Goal: Task Accomplishment & Management: Manage account settings

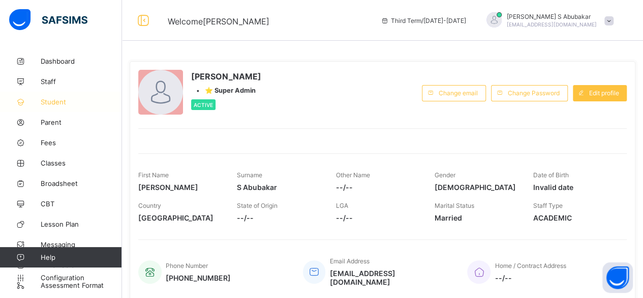
click at [59, 105] on span "Student" at bounding box center [81, 102] width 81 height 8
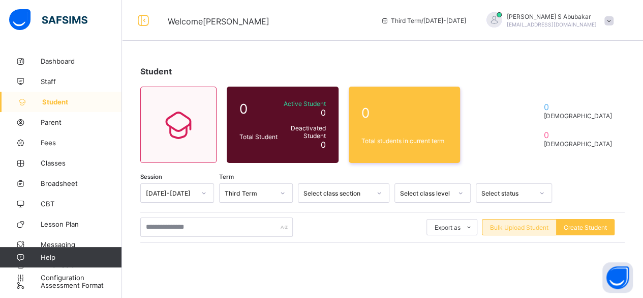
click at [538, 230] on div "Bulk Upload Student" at bounding box center [519, 227] width 75 height 16
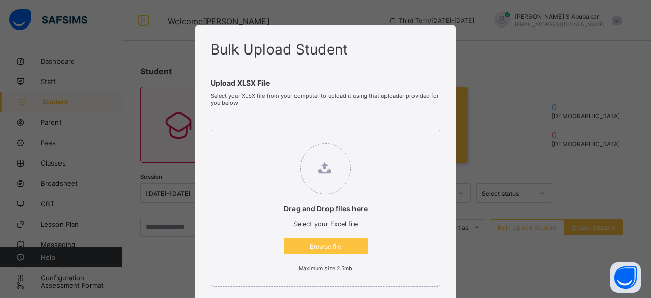
click at [410, 64] on div "Upload XLSX File Select your XLSX file from your computer to upload it using th…" at bounding box center [326, 221] width 230 height 327
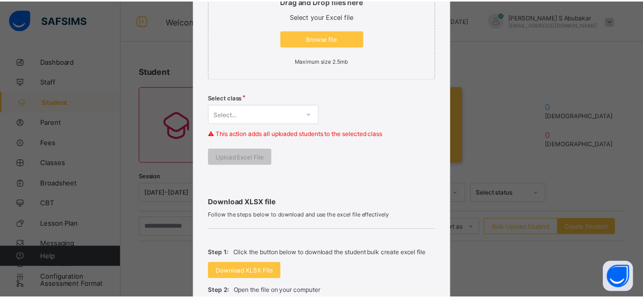
scroll to position [244, 0]
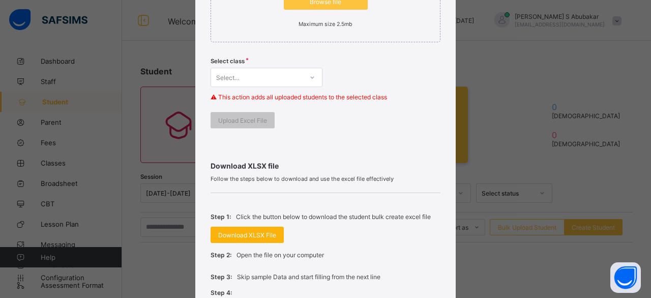
click at [242, 227] on div "Download XLSX File" at bounding box center [247, 234] width 73 height 16
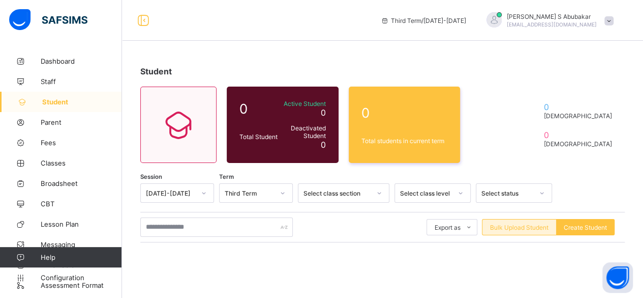
click at [528, 229] on span "Bulk Upload Student" at bounding box center [519, 227] width 58 height 8
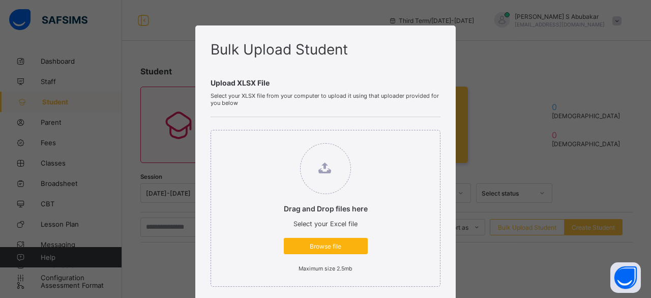
click at [338, 246] on span "Browse file" at bounding box center [325, 246] width 69 height 8
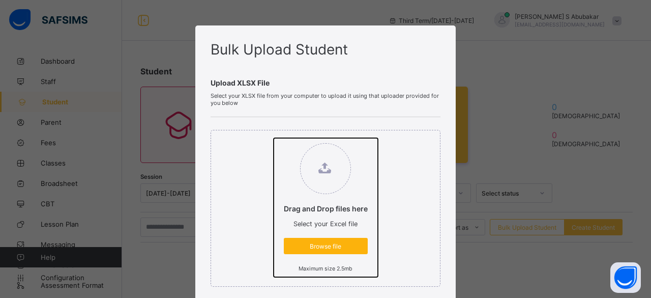
click at [274, 138] on input "Drag and Drop files here Select your Excel file Browse file Maximum size 2.5mb" at bounding box center [274, 138] width 0 height 0
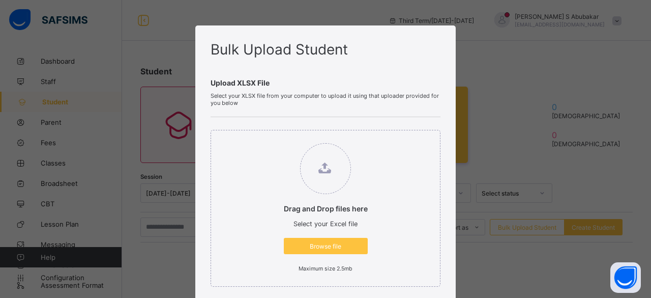
click at [435, 226] on div "Drag and Drop files here Select your Excel file Browse file Maximum size 2.5mb" at bounding box center [326, 208] width 230 height 157
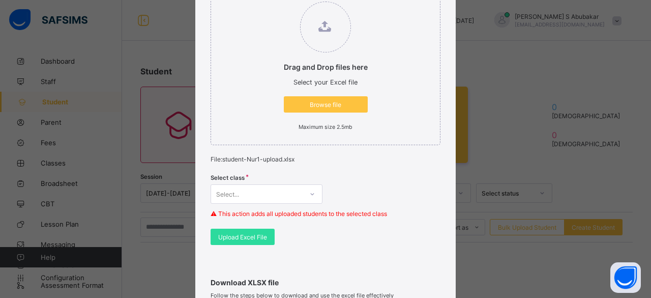
scroll to position [203, 0]
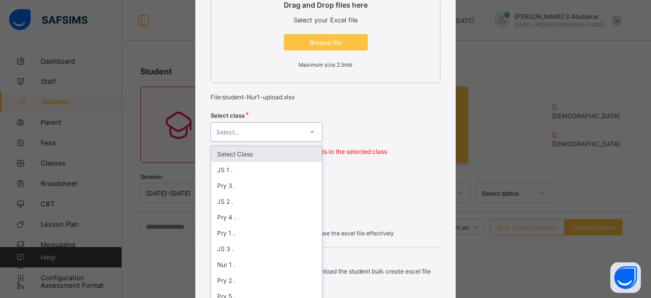
click at [308, 134] on div at bounding box center [312, 132] width 17 height 16
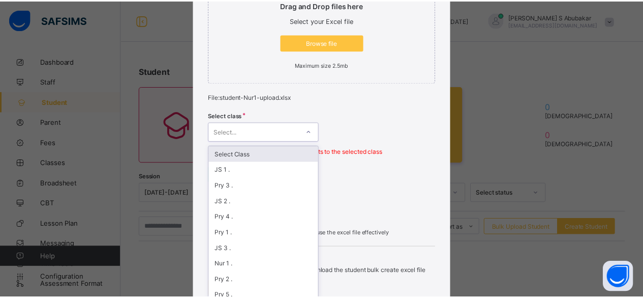
scroll to position [207, 0]
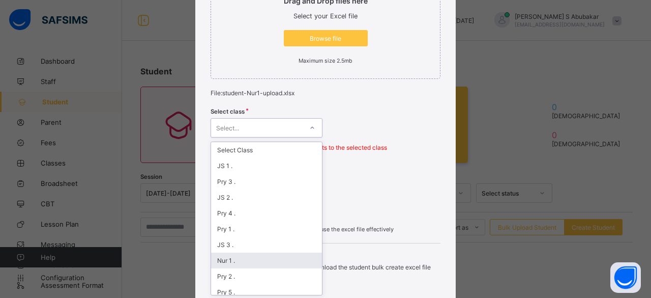
click at [263, 257] on div "Nur 1 ." at bounding box center [266, 260] width 111 height 16
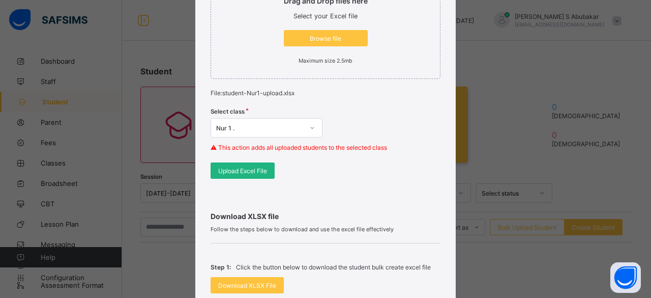
click at [257, 172] on div "Upload Excel File" at bounding box center [243, 170] width 64 height 16
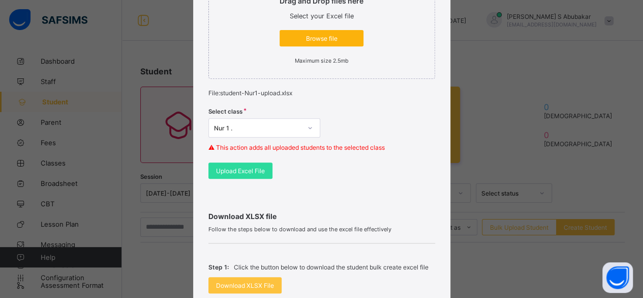
click at [318, 40] on span "Browse file" at bounding box center [321, 39] width 69 height 8
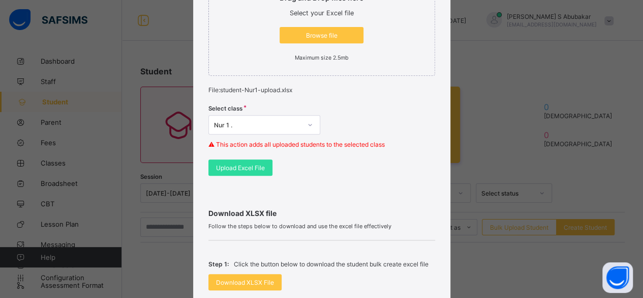
scroll to position [224, 0]
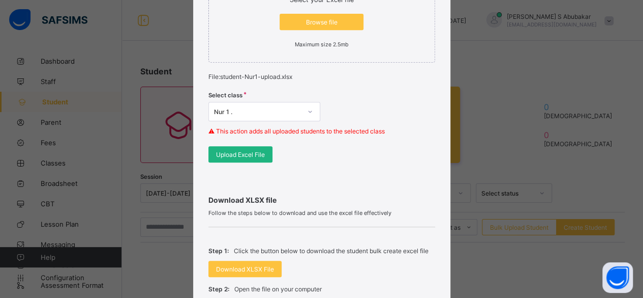
click at [244, 151] on span "Upload Excel File" at bounding box center [240, 155] width 49 height 8
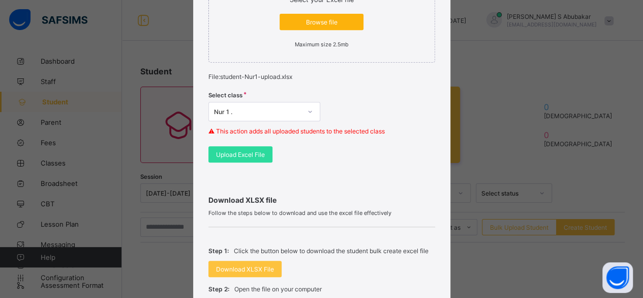
click at [329, 23] on span "Browse file" at bounding box center [321, 22] width 69 height 8
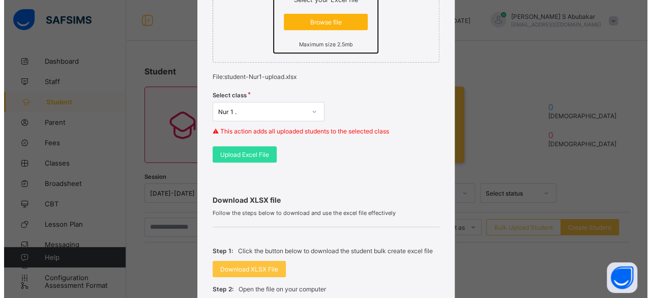
scroll to position [0, 0]
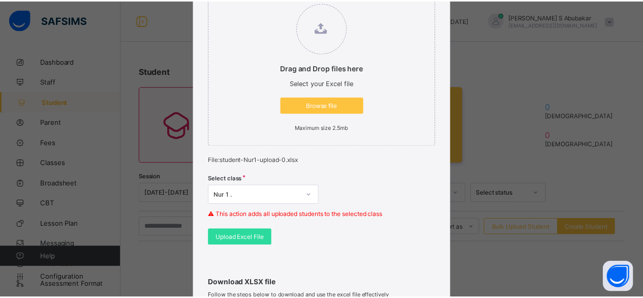
scroll to position [264, 0]
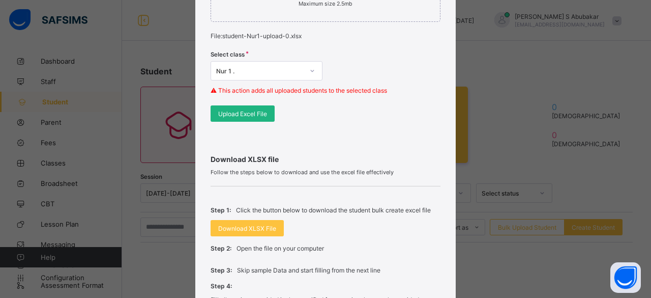
click at [243, 114] on span "Upload Excel File" at bounding box center [242, 114] width 49 height 8
click at [223, 117] on div "Upload Excel File" at bounding box center [241, 113] width 64 height 16
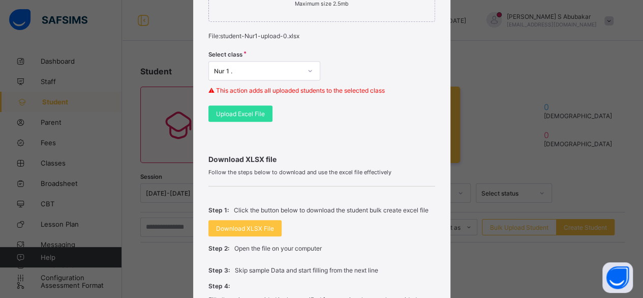
click at [348, 49] on div "Select class Nur 1 . ⚠ This action adds all uploaded students to the selected c…" at bounding box center [322, 76] width 227 height 60
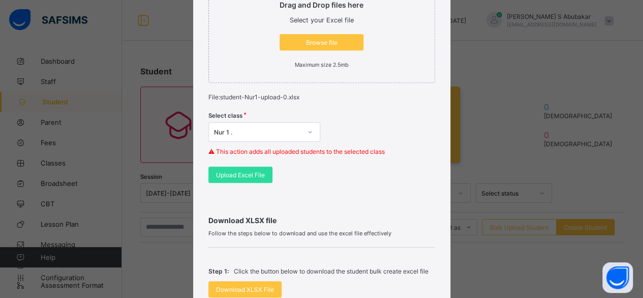
scroll to position [183, 0]
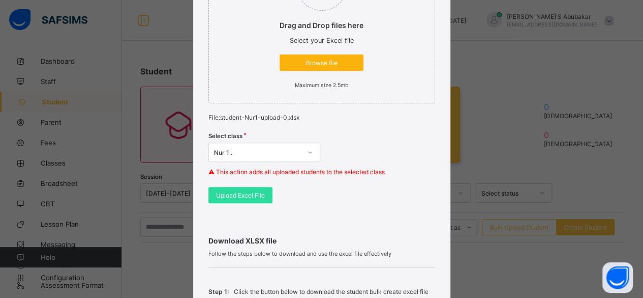
click at [316, 64] on span "Browse file" at bounding box center [321, 63] width 69 height 8
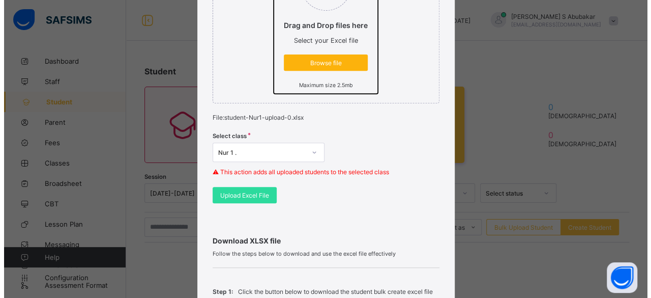
scroll to position [0, 0]
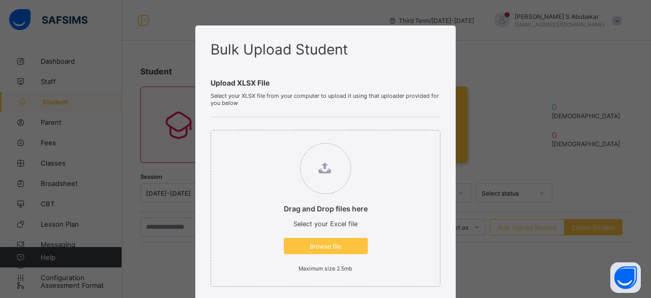
click at [437, 205] on div "Drag and Drop files here Select your Excel file Browse file Maximum size 2.5mb" at bounding box center [326, 208] width 230 height 157
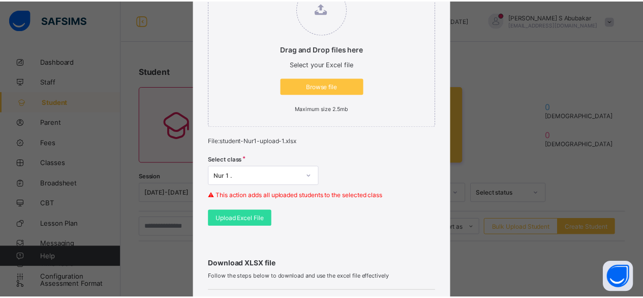
scroll to position [163, 0]
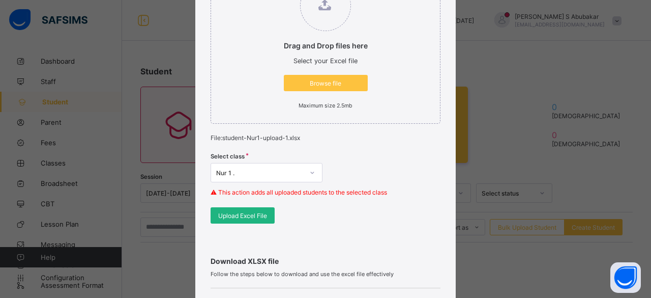
click at [230, 214] on span "Upload Excel File" at bounding box center [242, 216] width 49 height 8
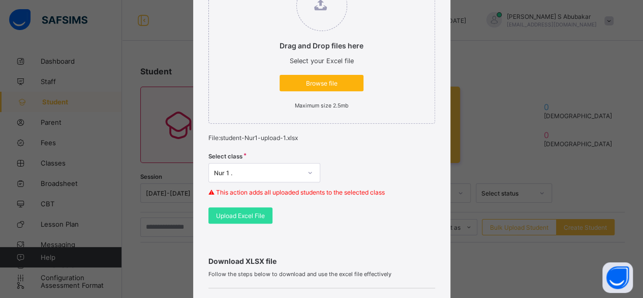
click at [300, 84] on span "Browse file" at bounding box center [321, 83] width 69 height 8
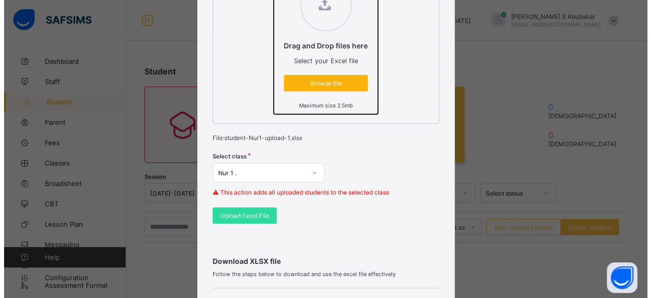
scroll to position [0, 0]
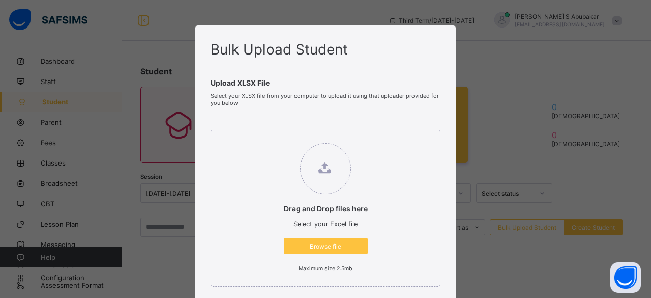
click at [434, 228] on div "Drag and Drop files here Select your Excel file Browse file Maximum size 2.5mb" at bounding box center [326, 208] width 230 height 157
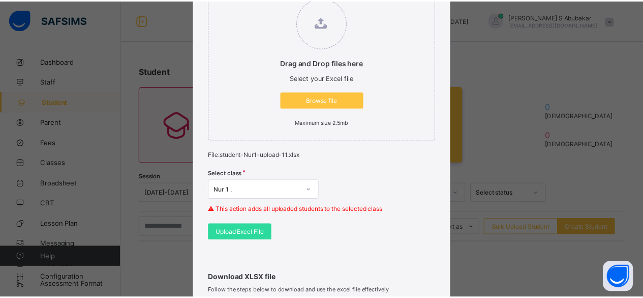
scroll to position [224, 0]
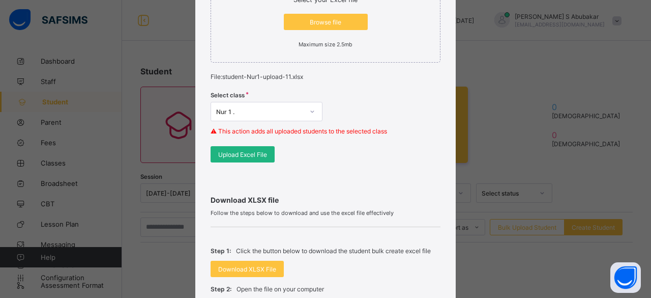
click at [253, 154] on span "Upload Excel File" at bounding box center [242, 155] width 49 height 8
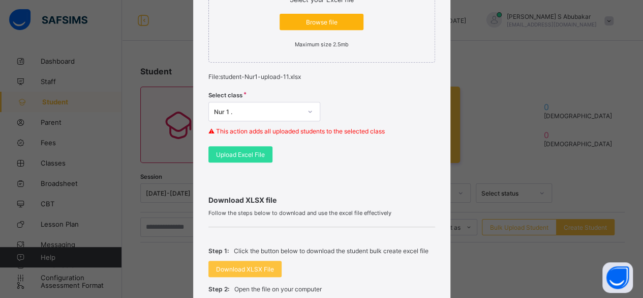
click at [323, 20] on span "Browse file" at bounding box center [321, 22] width 69 height 8
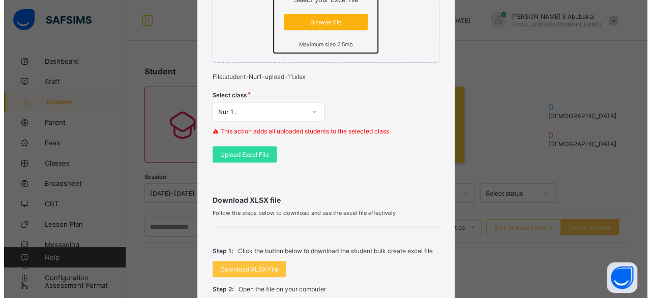
scroll to position [0, 0]
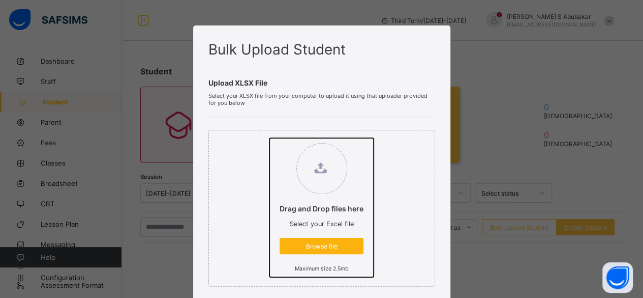
type input "**********"
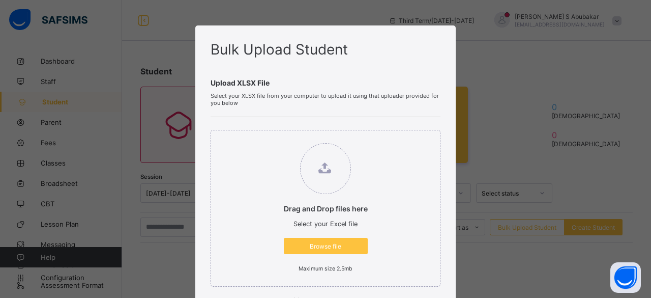
click at [407, 196] on div "Drag and Drop files here Select your Excel file Browse file Maximum size 2.5mb" at bounding box center [326, 208] width 230 height 157
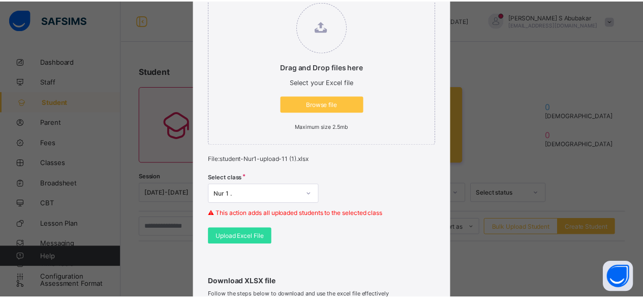
scroll to position [142, 0]
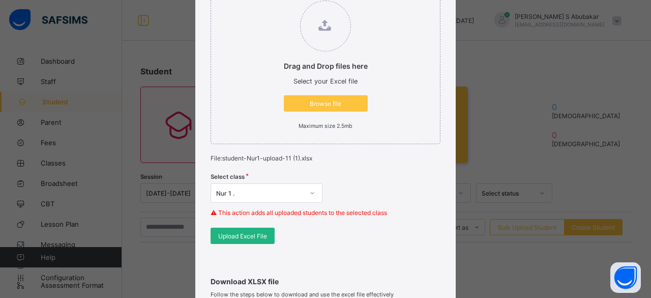
click at [234, 232] on span "Upload Excel File" at bounding box center [242, 236] width 49 height 8
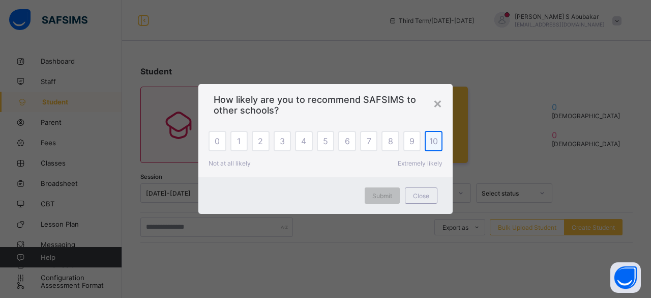
click at [433, 141] on span "10" at bounding box center [433, 141] width 9 height 10
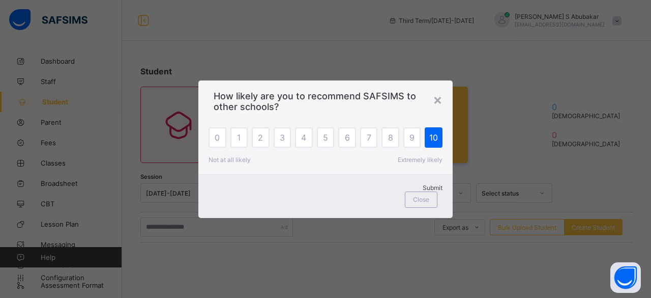
click at [423, 191] on span "Submit" at bounding box center [433, 188] width 20 height 8
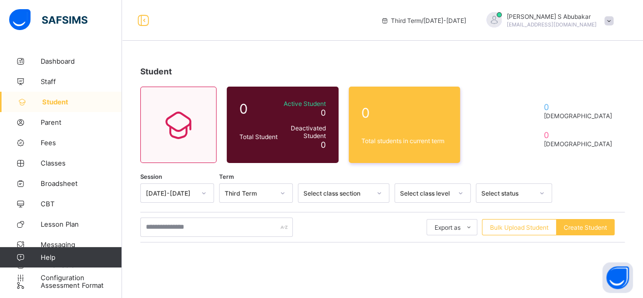
click at [398, 47] on div "Student 0 Total Student Active Student 0 Deactivated Student 0 0 Total students…" at bounding box center [382, 226] width 521 height 452
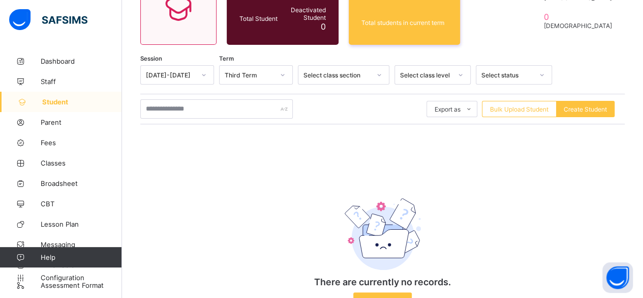
scroll to position [155, 0]
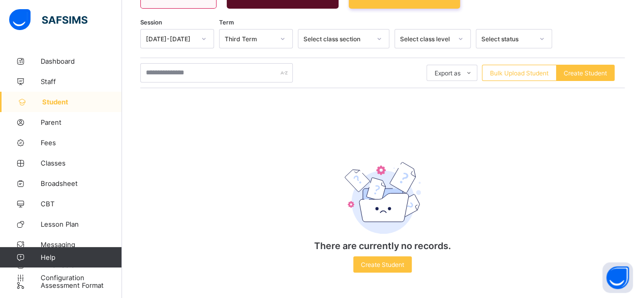
click at [53, 101] on span "Student" at bounding box center [82, 102] width 80 height 8
click at [569, 21] on div "Student 0 Total Student Active Student 0 Deactivated Student 0 0 Total students…" at bounding box center [382, 97] width 521 height 401
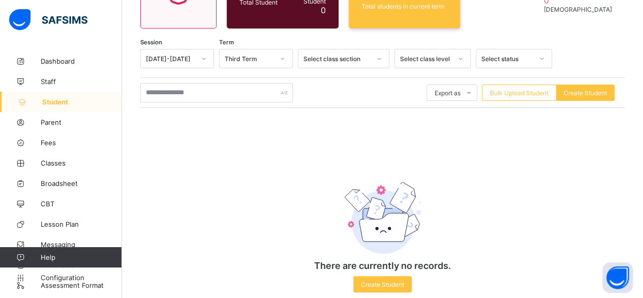
scroll to position [73, 0]
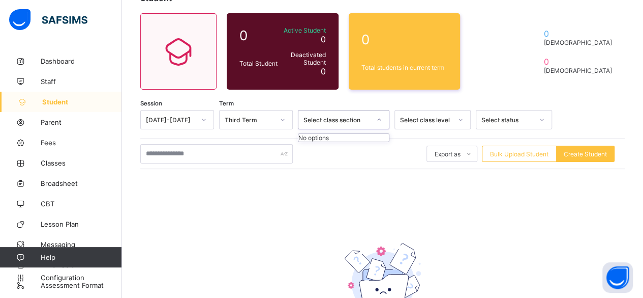
click at [348, 118] on div "Select class section" at bounding box center [337, 120] width 67 height 8
click at [70, 161] on span "Classes" at bounding box center [81, 163] width 81 height 8
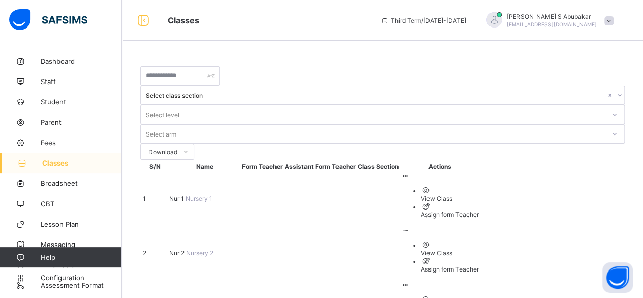
click at [183, 194] on span "Nur 1" at bounding box center [177, 198] width 16 height 8
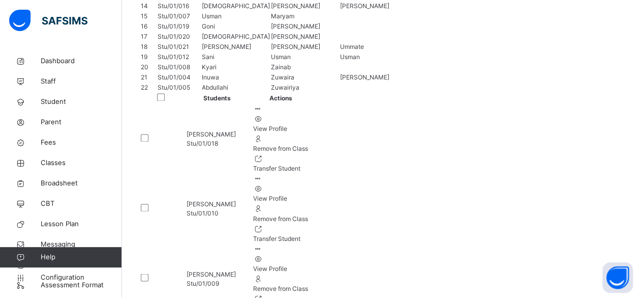
scroll to position [836, 0]
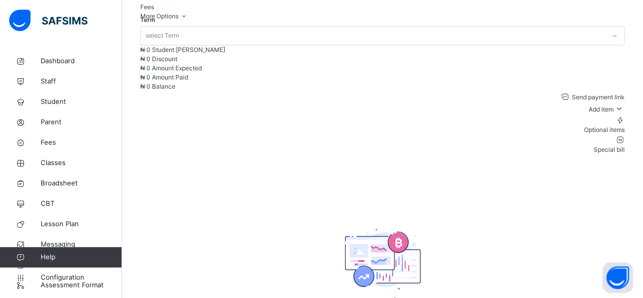
scroll to position [299, 0]
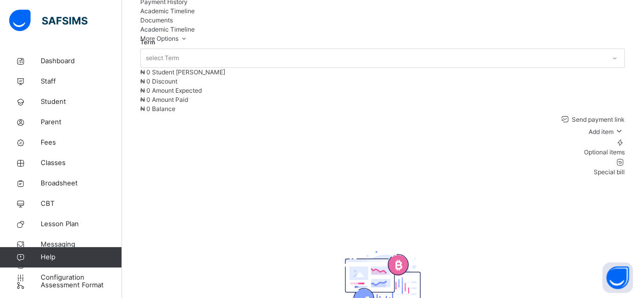
click at [173, 24] on span "Documents" at bounding box center [156, 20] width 33 height 8
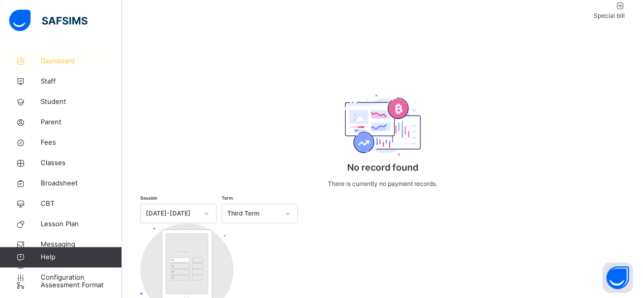
click at [71, 64] on span "Dashboard" at bounding box center [81, 61] width 81 height 10
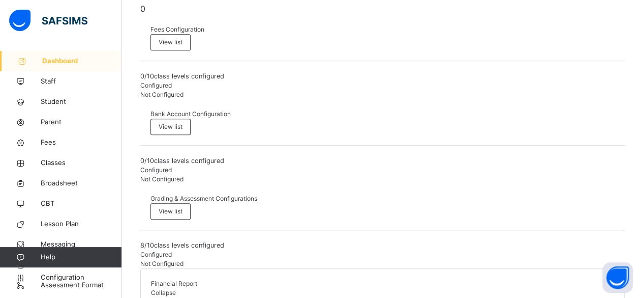
scroll to position [409, 0]
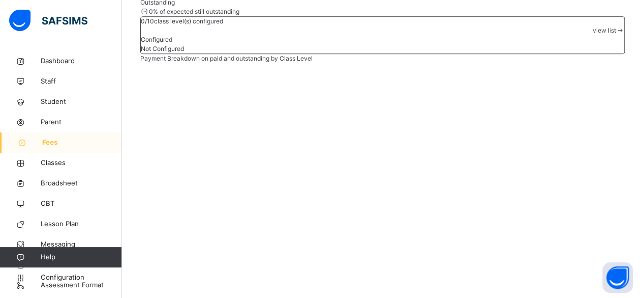
scroll to position [237, 0]
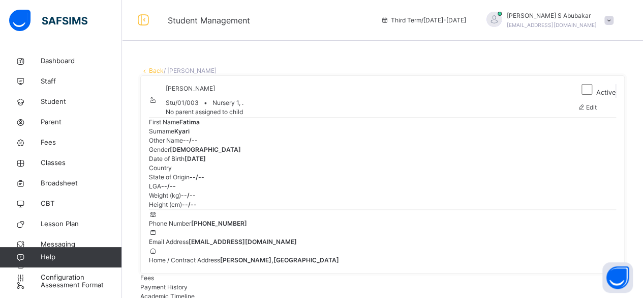
click at [597, 111] on span "Edit" at bounding box center [591, 107] width 11 height 8
select select "**"
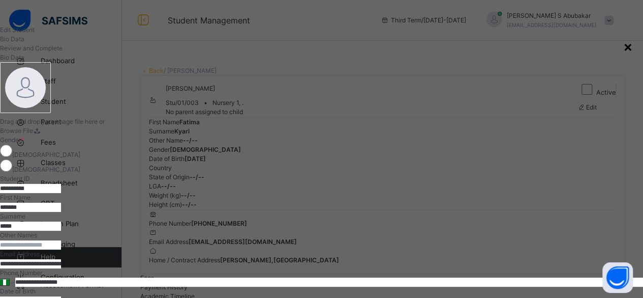
click at [623, 54] on div "×" at bounding box center [628, 46] width 10 height 21
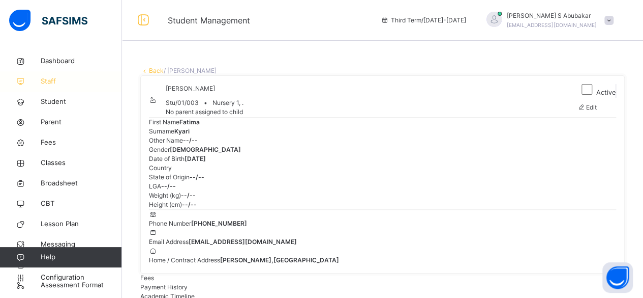
click at [57, 78] on span "Staff" at bounding box center [81, 81] width 81 height 10
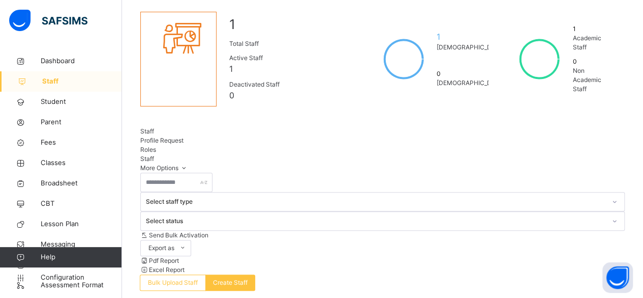
scroll to position [87, 0]
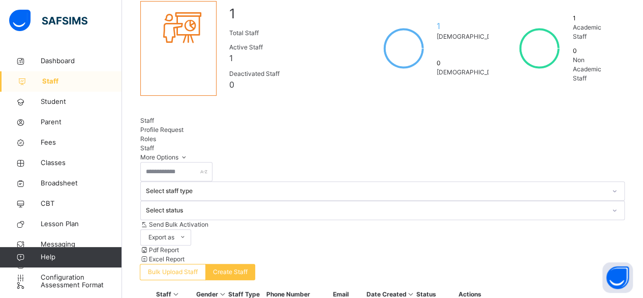
click at [79, 41] on div "Dashboard Staff Student Parent Fees Classes Broadsheet CBT Lesson Plan Messagin…" at bounding box center [61, 169] width 122 height 257
click at [73, 287] on span "Assessment Format" at bounding box center [81, 285] width 81 height 10
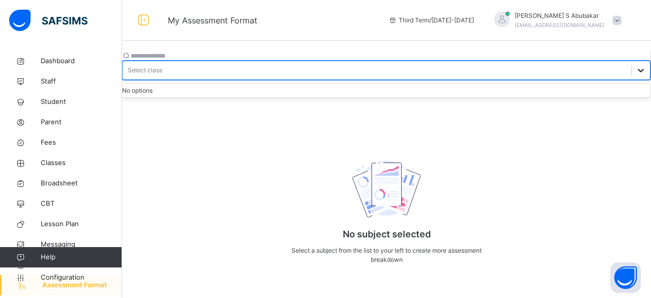
click at [636, 65] on icon at bounding box center [641, 70] width 10 height 10
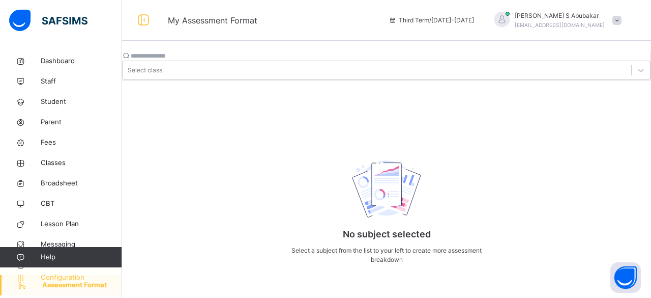
click at [74, 275] on span "Configuration" at bounding box center [81, 277] width 81 height 10
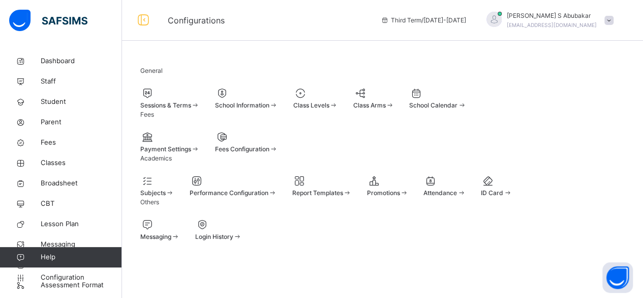
click at [174, 188] on div at bounding box center [157, 180] width 34 height 15
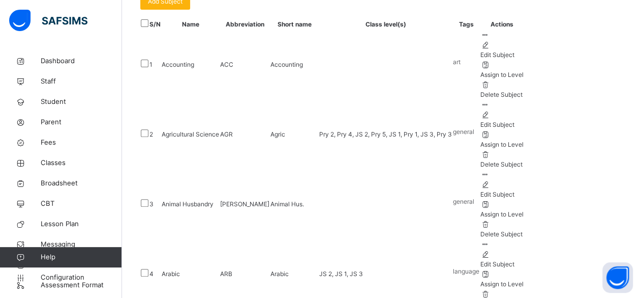
scroll to position [161, 0]
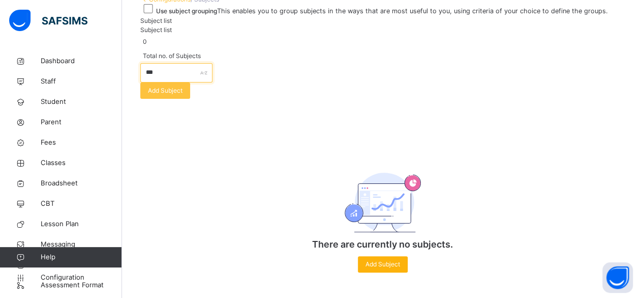
type input "***"
click at [393, 272] on div "Add Subject" at bounding box center [383, 264] width 50 height 16
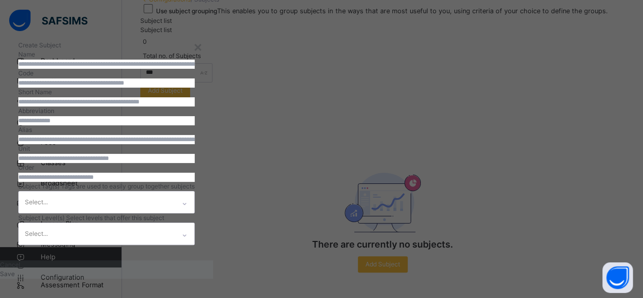
click at [195, 69] on input "text" at bounding box center [106, 64] width 176 height 9
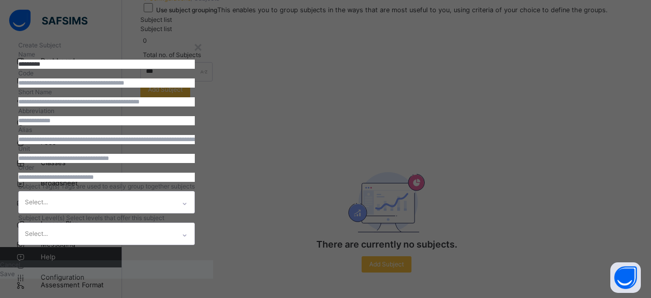
type input "*********"
type input "***"
click at [195, 106] on input "text" at bounding box center [106, 101] width 176 height 9
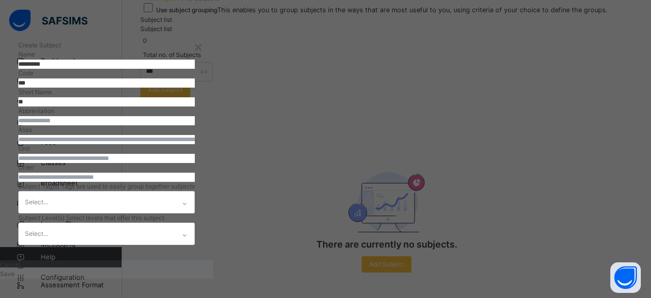
click at [195, 69] on input "*********" at bounding box center [106, 64] width 176 height 9
click at [195, 106] on input "**" at bounding box center [106, 101] width 176 height 9
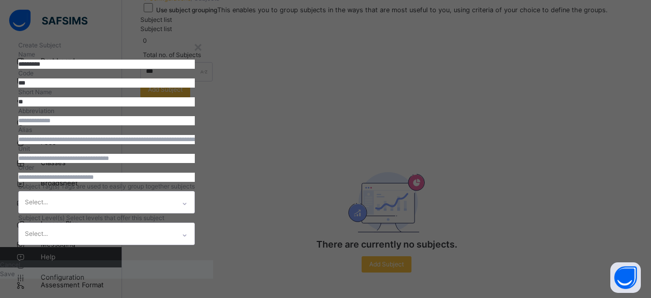
click at [195, 106] on input "**" at bounding box center [106, 101] width 176 height 9
paste input "*******"
type input "*********"
click at [195, 69] on input "*********" at bounding box center [106, 64] width 176 height 9
type input "**********"
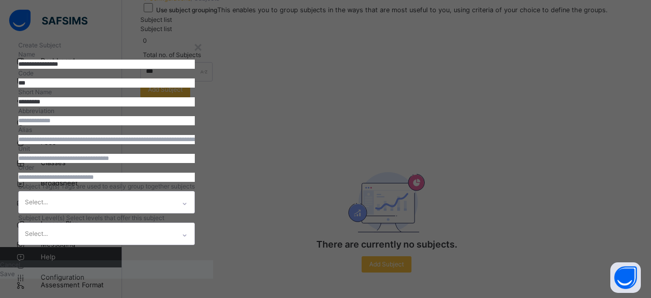
click at [195, 125] on input "text" at bounding box center [106, 120] width 176 height 9
type input "***"
drag, startPoint x: 453, startPoint y: 125, endPoint x: 463, endPoint y: 124, distance: 10.2
click at [195, 172] on div at bounding box center [106, 177] width 176 height 10
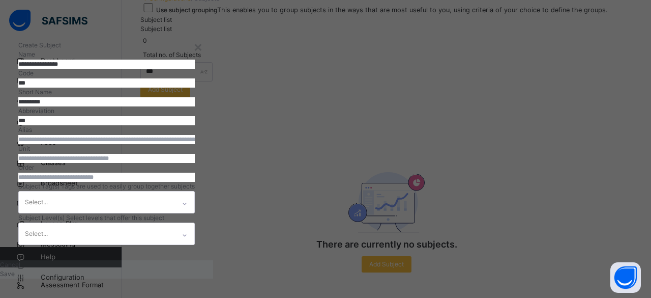
click at [195, 172] on div at bounding box center [106, 177] width 176 height 10
click at [195, 172] on input "number" at bounding box center [106, 176] width 176 height 9
type input "*"
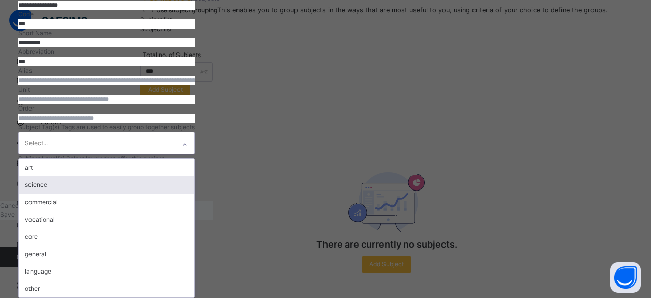
click at [195, 154] on div "option science focused, 2 of 8. 8 results available. Use Up and Down to choose …" at bounding box center [106, 143] width 176 height 22
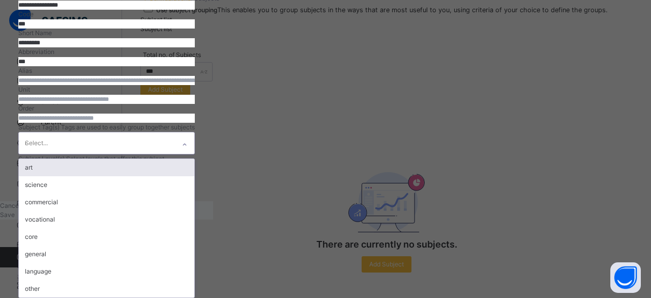
scroll to position [189, 0]
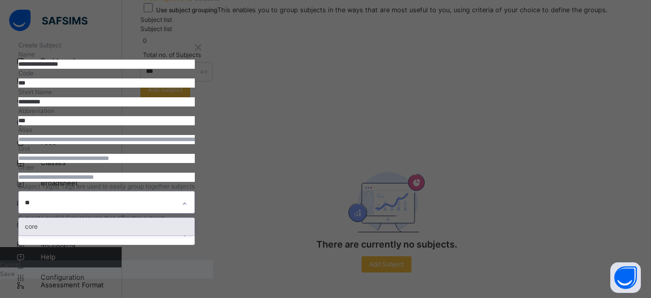
type input "*"
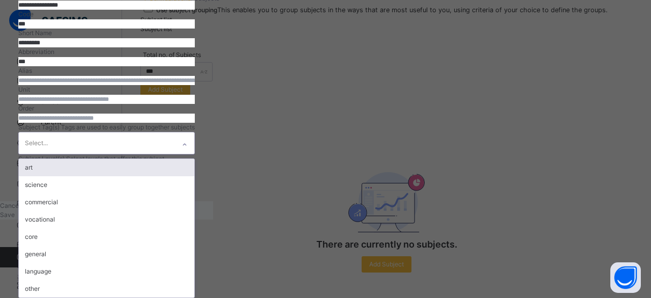
scroll to position [190, 0]
click at [194, 171] on div "art" at bounding box center [106, 167] width 175 height 17
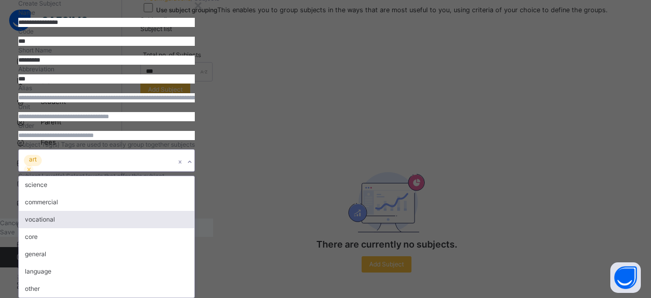
click at [194, 211] on div "vocational" at bounding box center [106, 219] width 175 height 17
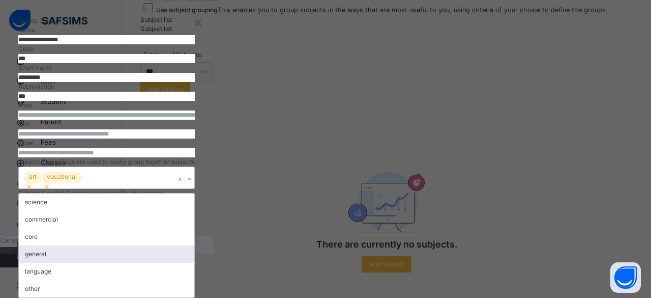
click at [194, 245] on div "general" at bounding box center [106, 253] width 175 height 17
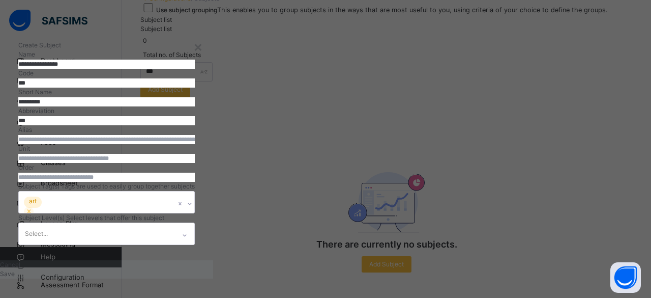
click at [61, 182] on span "Subject Tag(s)" at bounding box center [39, 186] width 43 height 8
click at [195, 222] on div "Select..." at bounding box center [106, 233] width 176 height 22
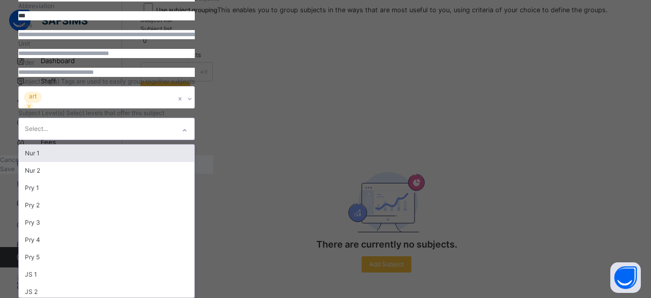
click at [194, 158] on div "Nur 1" at bounding box center [106, 152] width 175 height 17
click at [194, 159] on div "Nur 2" at bounding box center [106, 152] width 175 height 17
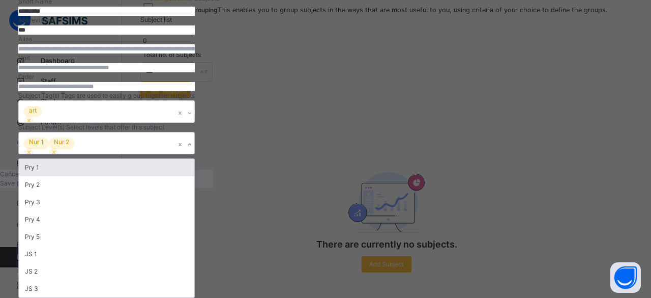
click at [194, 166] on div "Pry 1" at bounding box center [106, 167] width 175 height 17
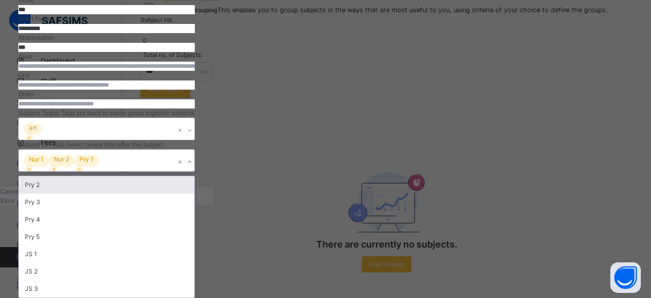
click at [194, 180] on div "Pry 2" at bounding box center [106, 184] width 175 height 17
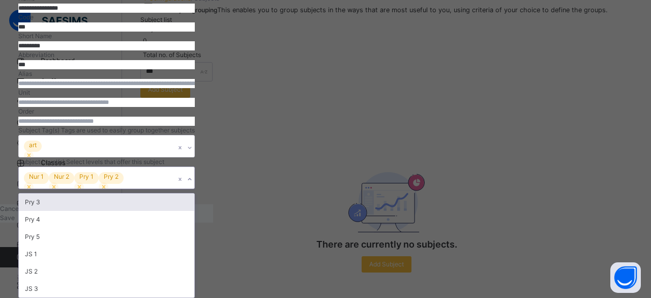
scroll to position [206, 0]
click at [194, 195] on div "Pry 3" at bounding box center [106, 201] width 175 height 17
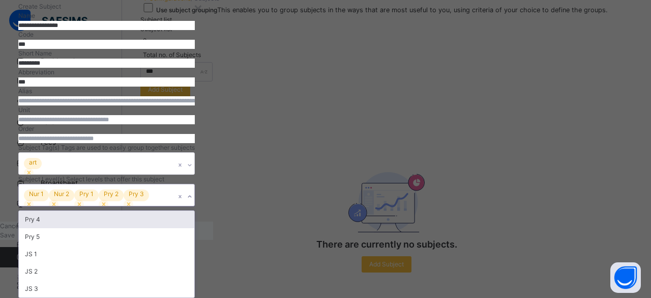
click at [194, 211] on div "Pry 4" at bounding box center [106, 219] width 175 height 17
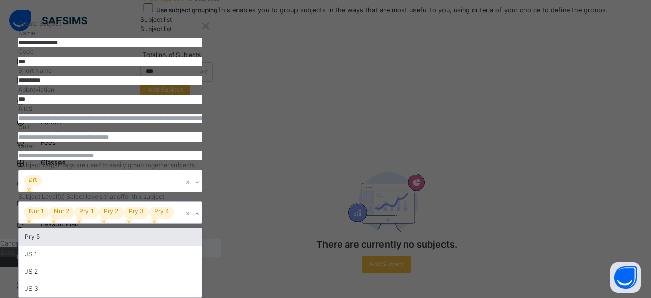
click at [202, 228] on div "Pry 5" at bounding box center [110, 236] width 183 height 17
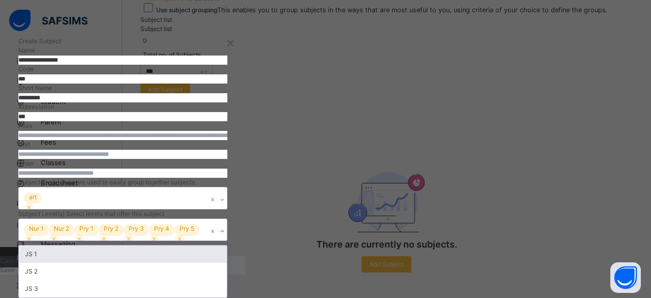
click at [227, 245] on div "JS 1" at bounding box center [123, 253] width 208 height 17
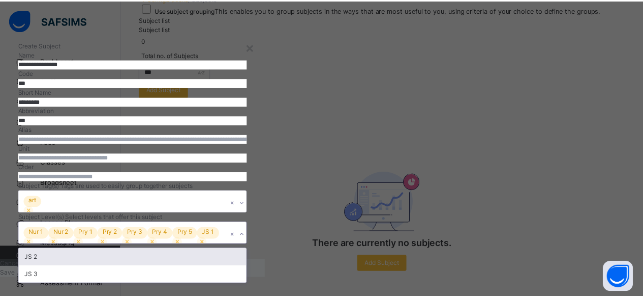
scroll to position [204, 0]
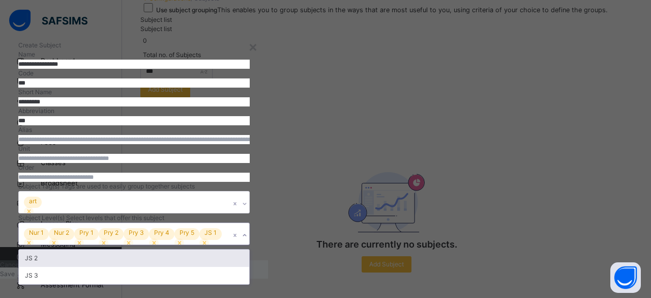
click at [249, 249] on div "JS 2" at bounding box center [134, 257] width 230 height 17
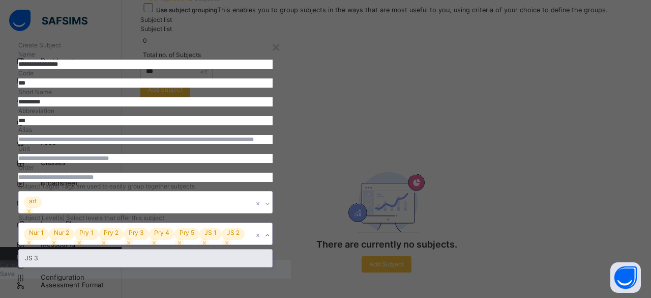
click at [272, 249] on div "JS 3" at bounding box center [145, 257] width 253 height 17
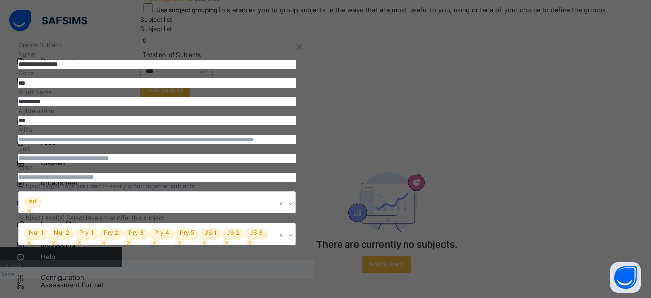
click at [314, 269] on div "Save" at bounding box center [157, 273] width 314 height 9
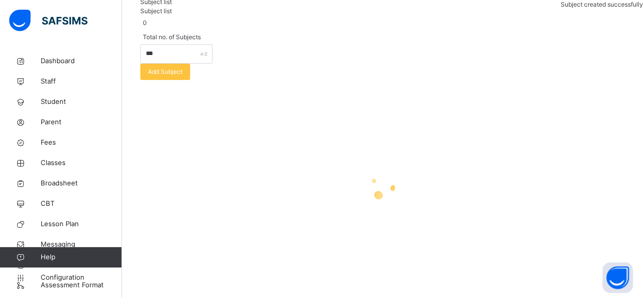
scroll to position [110, 0]
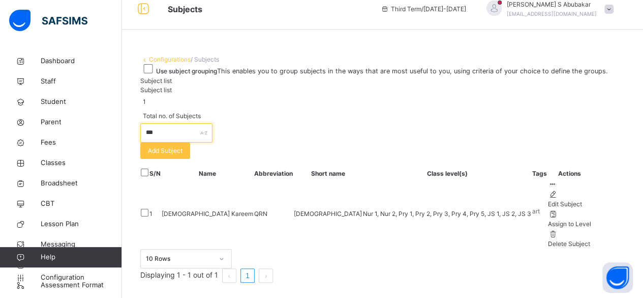
click at [213, 142] on input "***" at bounding box center [176, 132] width 72 height 19
type input "*"
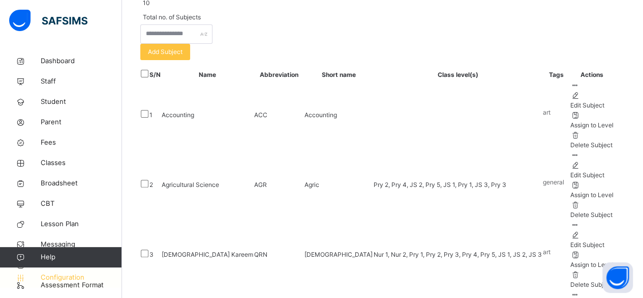
click at [55, 276] on span "Configuration" at bounding box center [81, 277] width 81 height 10
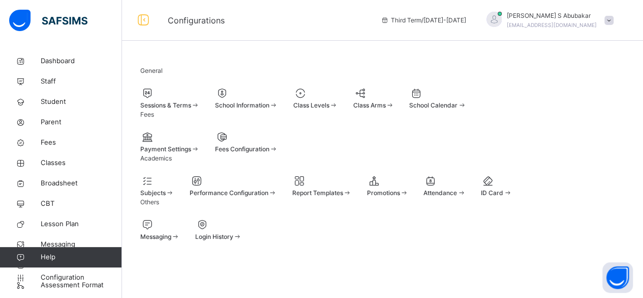
scroll to position [4, 0]
click at [62, 82] on span "Staff" at bounding box center [81, 81] width 81 height 10
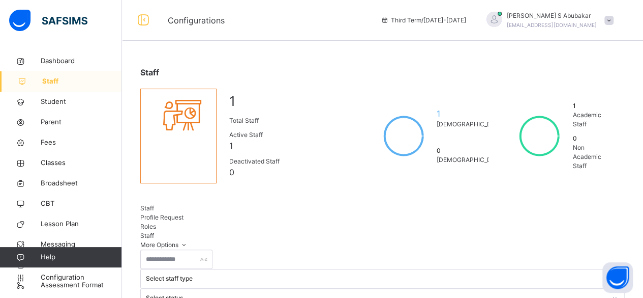
select select "**"
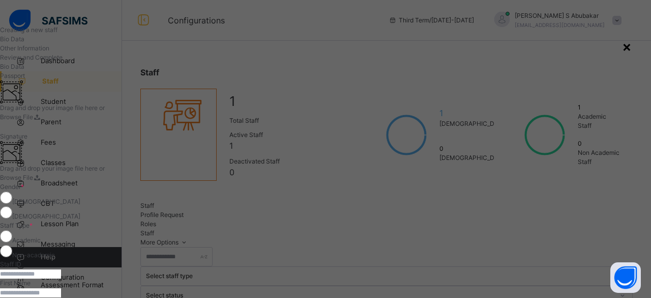
click at [622, 44] on div "×" at bounding box center [627, 46] width 10 height 21
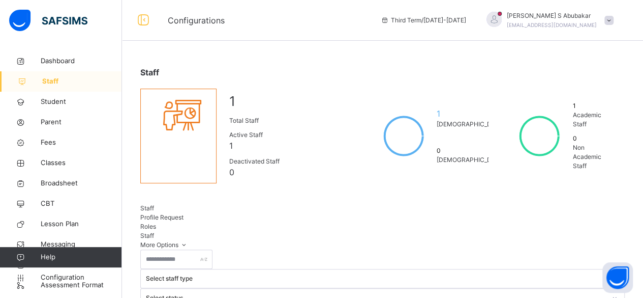
click at [65, 260] on span "Help" at bounding box center [81, 257] width 81 height 10
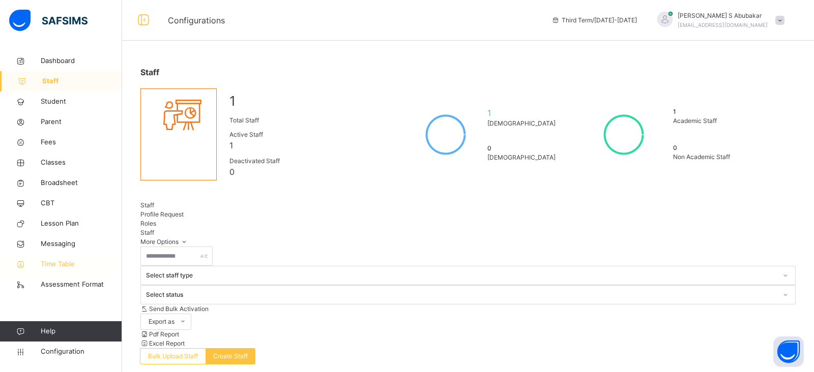
drag, startPoint x: 620, startPoint y: 2, endPoint x: 61, endPoint y: 260, distance: 615.9
click at [61, 260] on span "Time Table" at bounding box center [81, 264] width 81 height 10
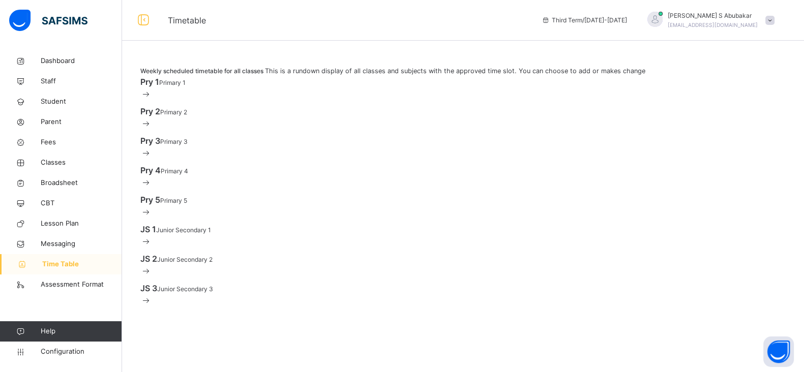
click at [229, 88] on div "Pry 1 Primary 1" at bounding box center [462, 82] width 645 height 12
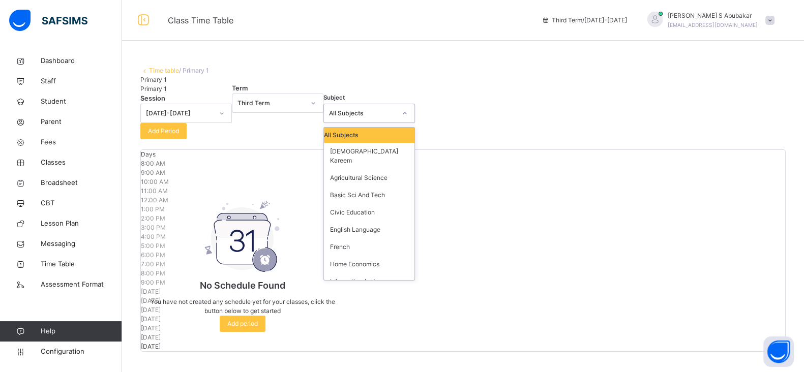
click at [381, 118] on div "All Subjects" at bounding box center [362, 113] width 67 height 9
click at [376, 169] on div "[DEMOGRAPHIC_DATA] Kareem" at bounding box center [369, 156] width 91 height 26
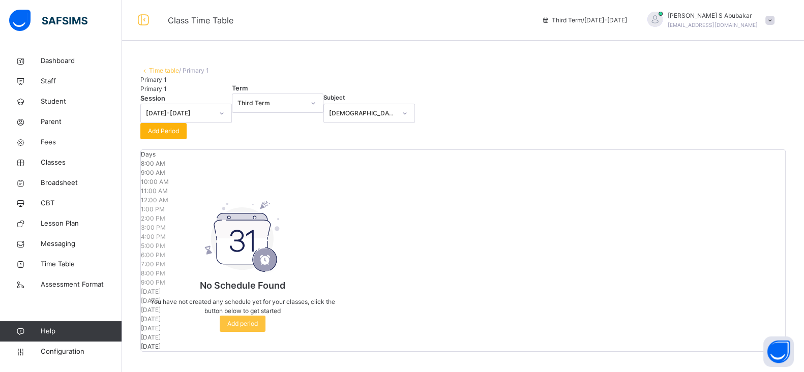
click at [179, 136] on span "Add Period" at bounding box center [163, 131] width 31 height 9
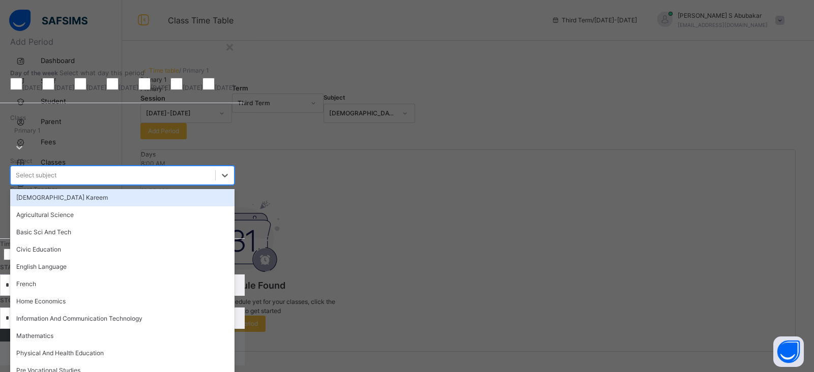
scroll to position [28, 0]
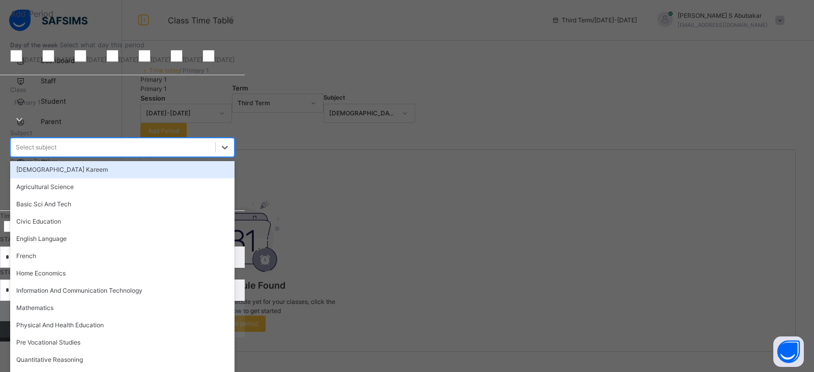
click at [234, 157] on div "option [DEMOGRAPHIC_DATA] Kareem focused, 1 of 16. 16 results available. Use Up…" at bounding box center [122, 147] width 224 height 19
click at [234, 179] on div "[DEMOGRAPHIC_DATA] Kareem" at bounding box center [122, 169] width 224 height 17
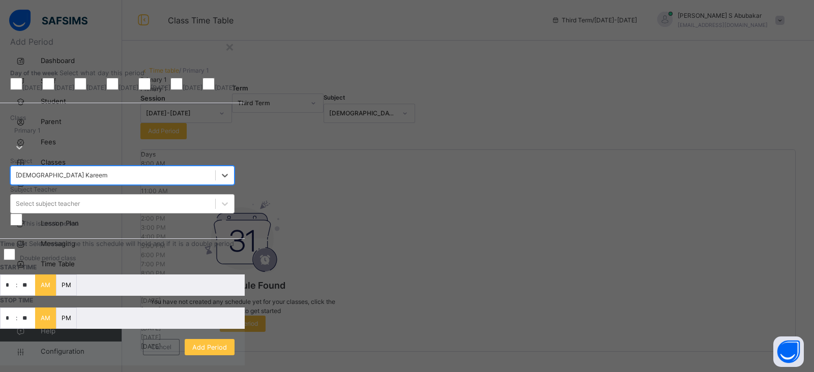
scroll to position [144, 0]
click at [234, 297] on div "Add Period" at bounding box center [210, 347] width 50 height 16
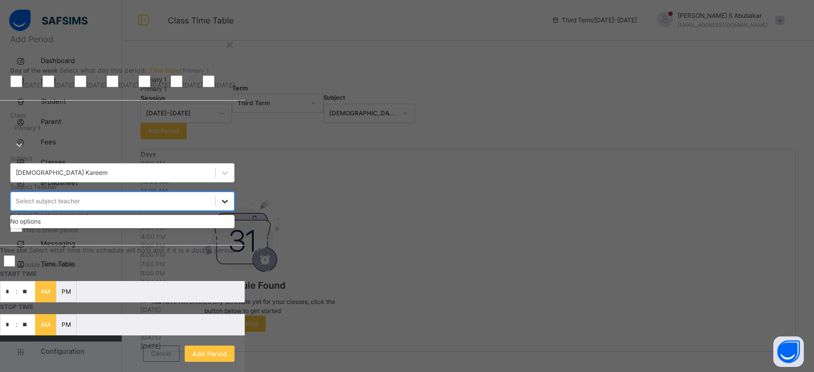
click at [234, 192] on div at bounding box center [225, 201] width 18 height 18
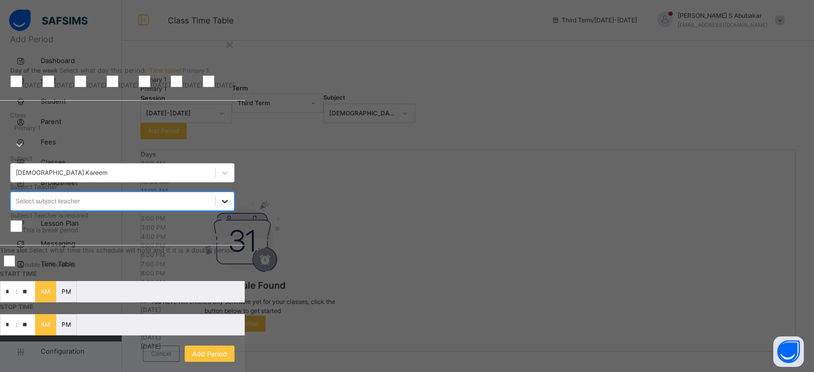
click at [234, 192] on div at bounding box center [225, 201] width 18 height 18
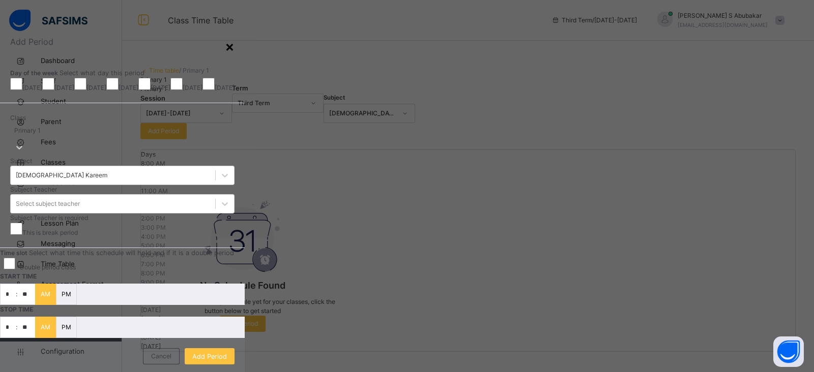
click at [234, 46] on div "×" at bounding box center [230, 46] width 10 height 21
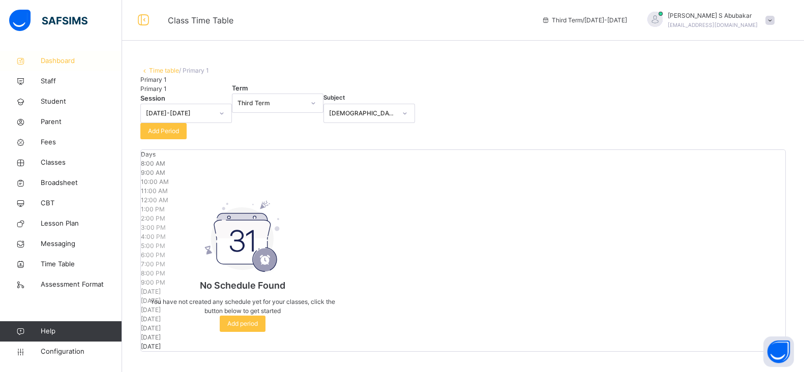
click at [53, 57] on span "Dashboard" at bounding box center [81, 61] width 81 height 10
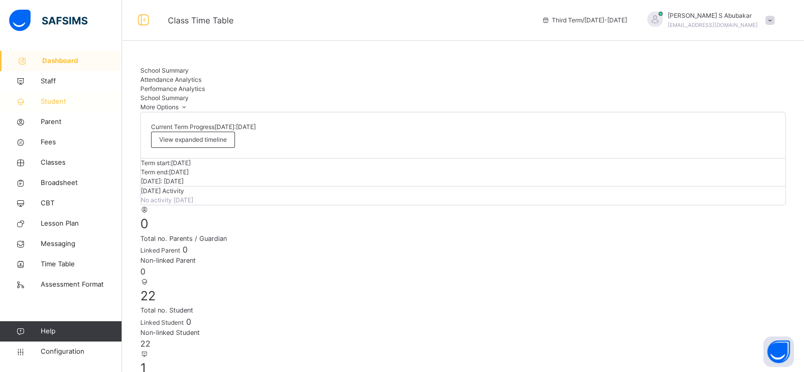
click at [66, 100] on span "Student" at bounding box center [81, 102] width 81 height 10
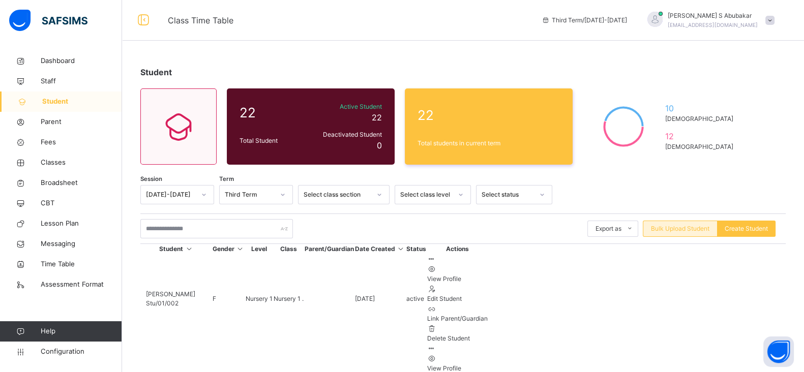
click at [643, 225] on span "Bulk Upload Student" at bounding box center [680, 228] width 58 height 9
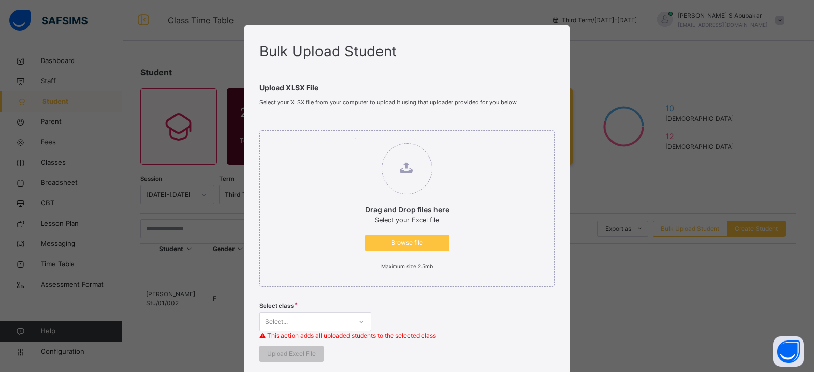
click at [542, 292] on div "Drag and Drop files here Select your Excel file Browse file Maximum size 2.5mb …" at bounding box center [406, 245] width 295 height 257
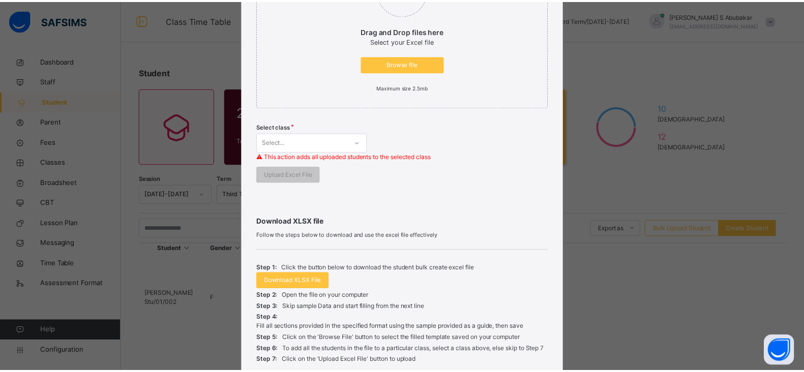
scroll to position [273, 0]
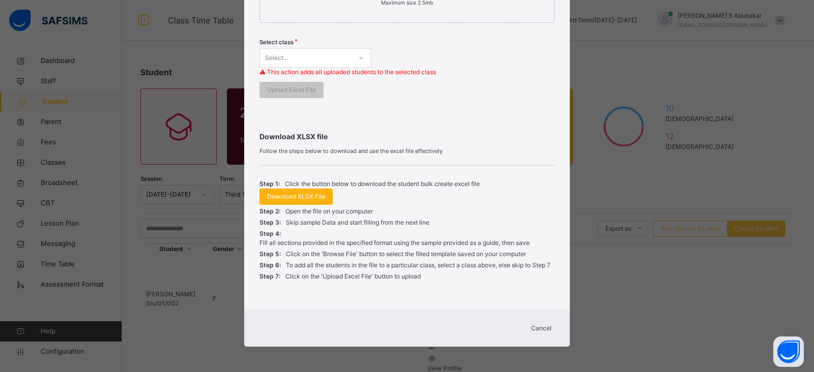
click at [300, 192] on span "Download XLSX File" at bounding box center [296, 196] width 58 height 9
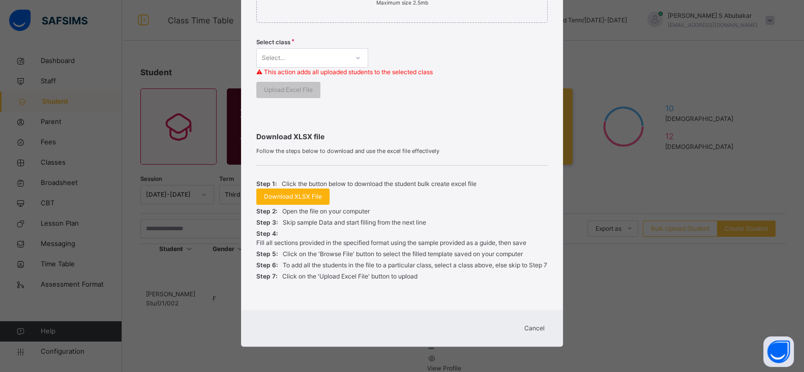
click at [270, 192] on span "Download XLSX File" at bounding box center [293, 196] width 58 height 9
click at [378, 160] on span at bounding box center [401, 162] width 291 height 5
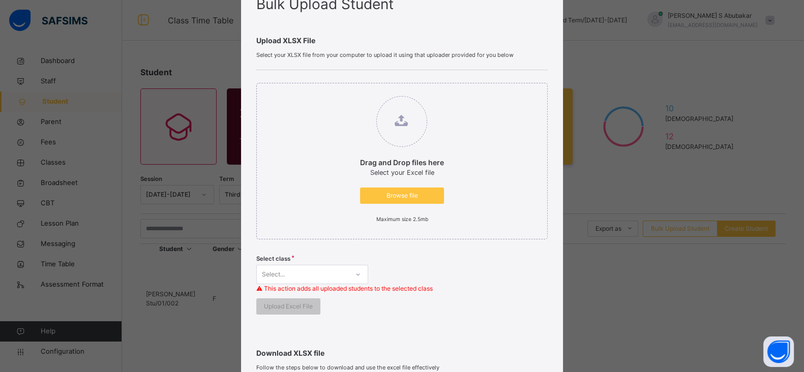
scroll to position [0, 0]
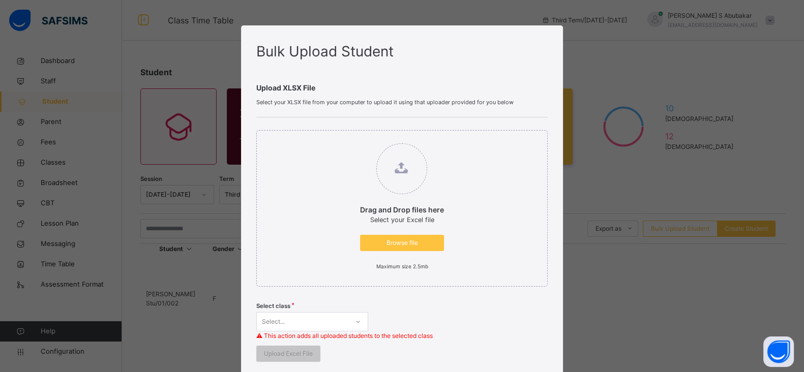
click at [605, 206] on div "Bulk Upload Student Upload XLSX File Select your XLSX file from your computer t…" at bounding box center [402, 186] width 804 height 372
click at [643, 184] on div "Bulk Upload Student Upload XLSX File Select your XLSX file from your computer t…" at bounding box center [402, 186] width 804 height 372
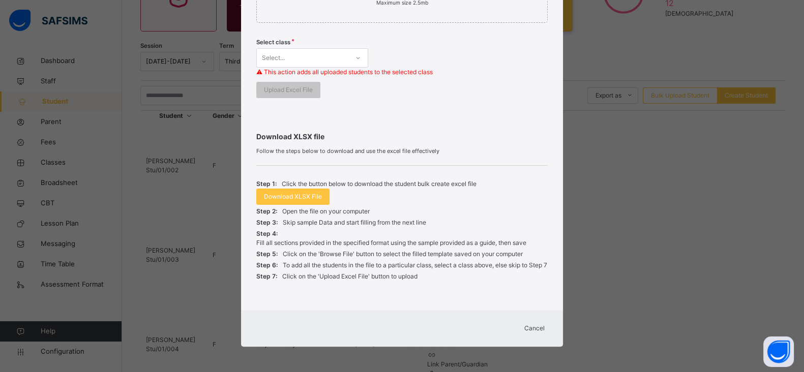
scroll to position [178, 0]
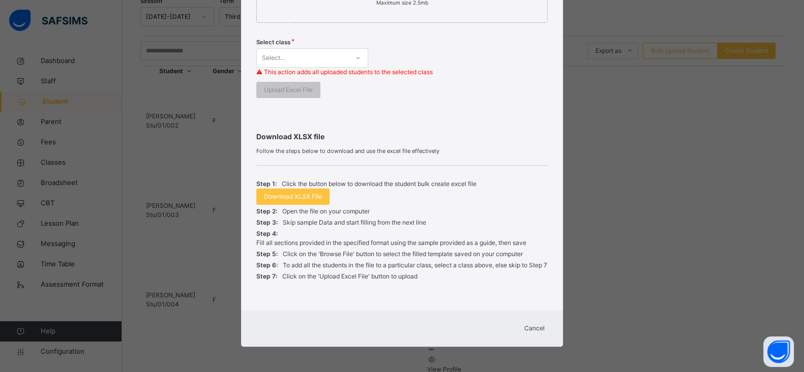
click at [531, 297] on span "Cancel" at bounding box center [534, 328] width 20 height 9
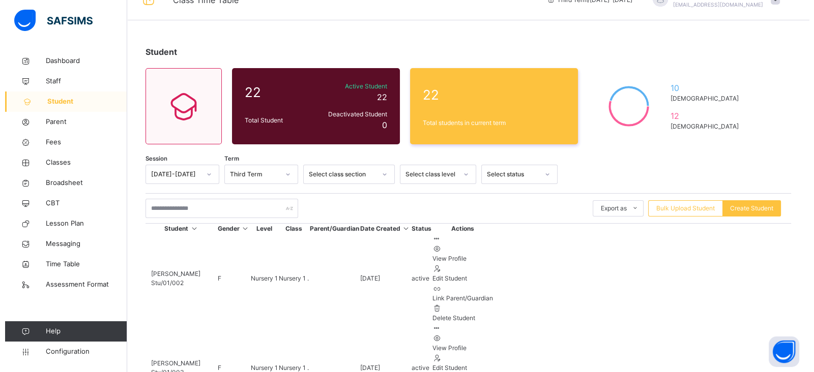
scroll to position [0, 0]
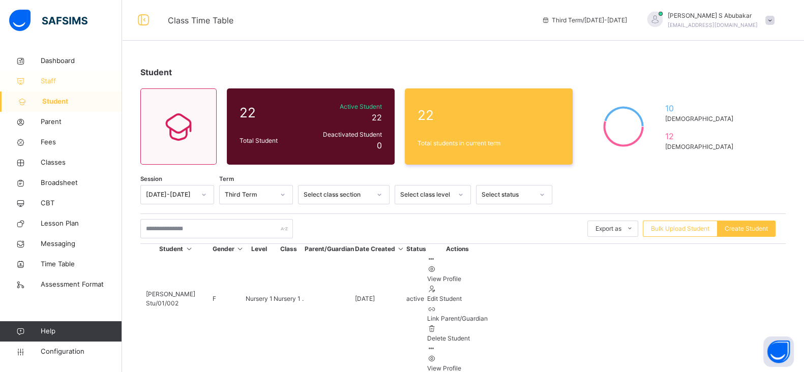
click at [56, 84] on span "Staff" at bounding box center [81, 81] width 81 height 10
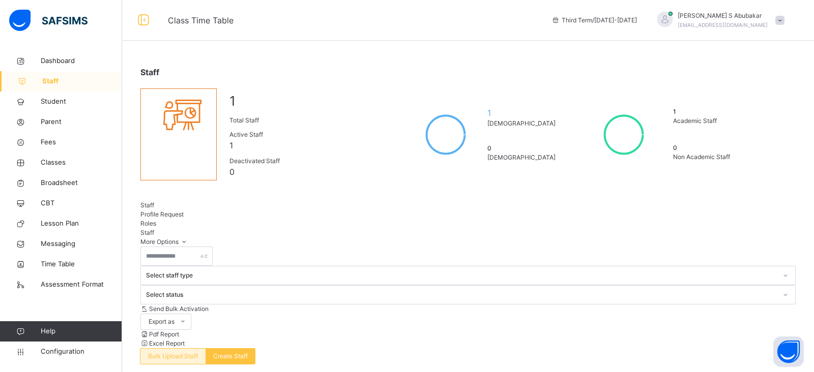
click at [198, 297] on span "Bulk Upload Staff" at bounding box center [173, 356] width 50 height 9
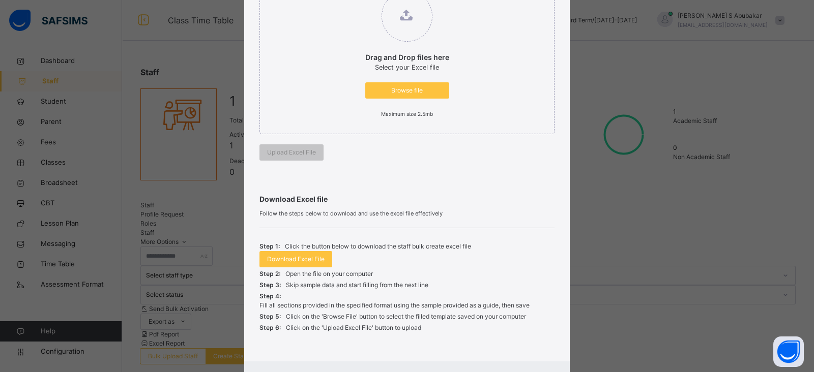
scroll to position [203, 0]
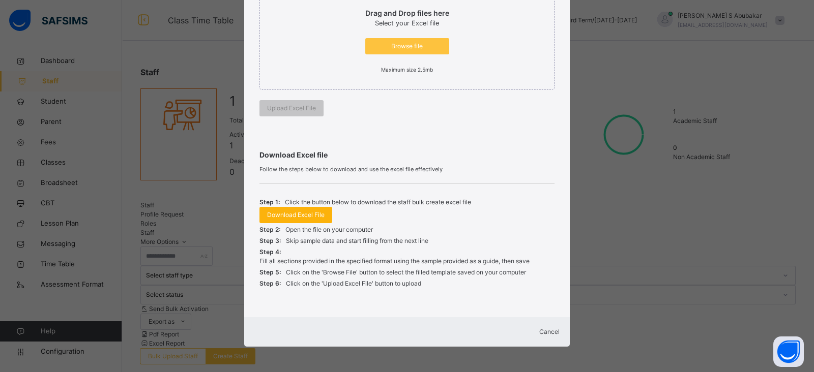
click at [286, 211] on span "Download Excel File" at bounding box center [295, 215] width 57 height 9
